Goal: Information Seeking & Learning: Learn about a topic

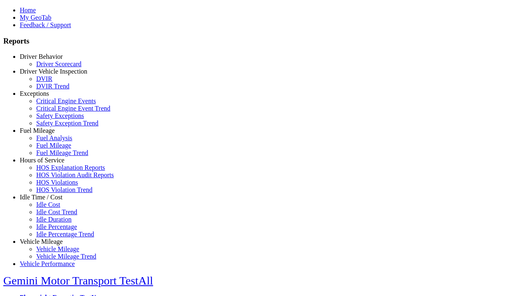
click at [47, 134] on link "Fuel Mileage" at bounding box center [37, 130] width 35 height 7
click at [54, 142] on link "Fuel Analysis" at bounding box center [54, 138] width 36 height 7
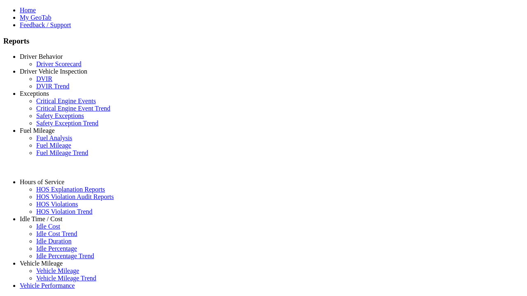
select select "**********"
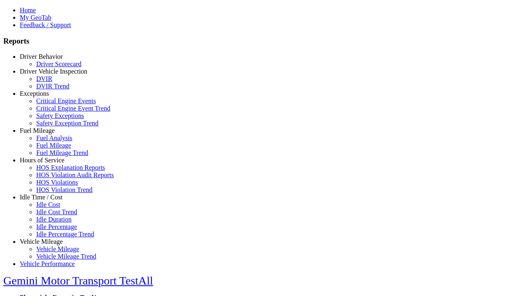
type input "**********"
